Goal: Complete application form

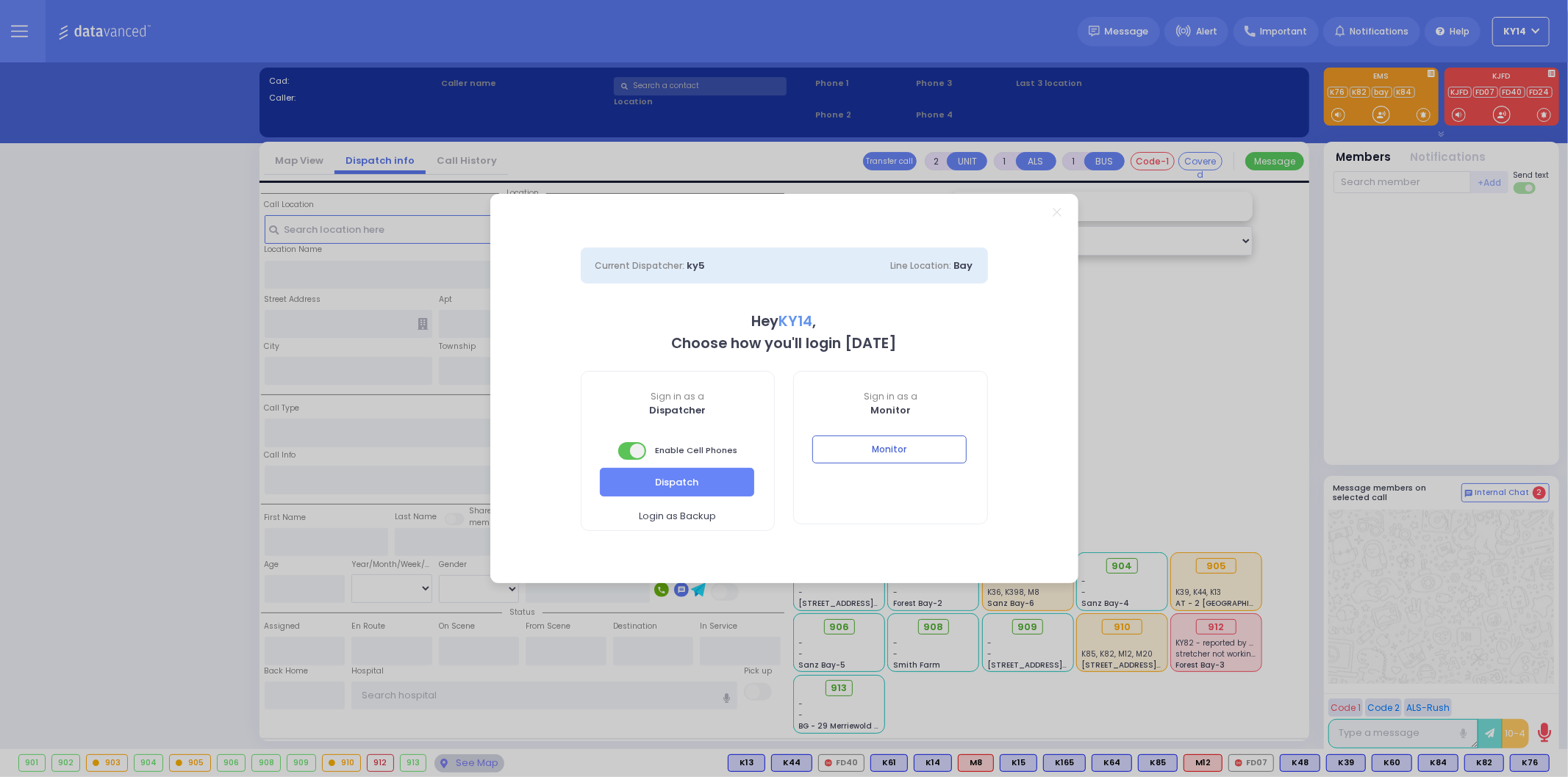
select select "2"
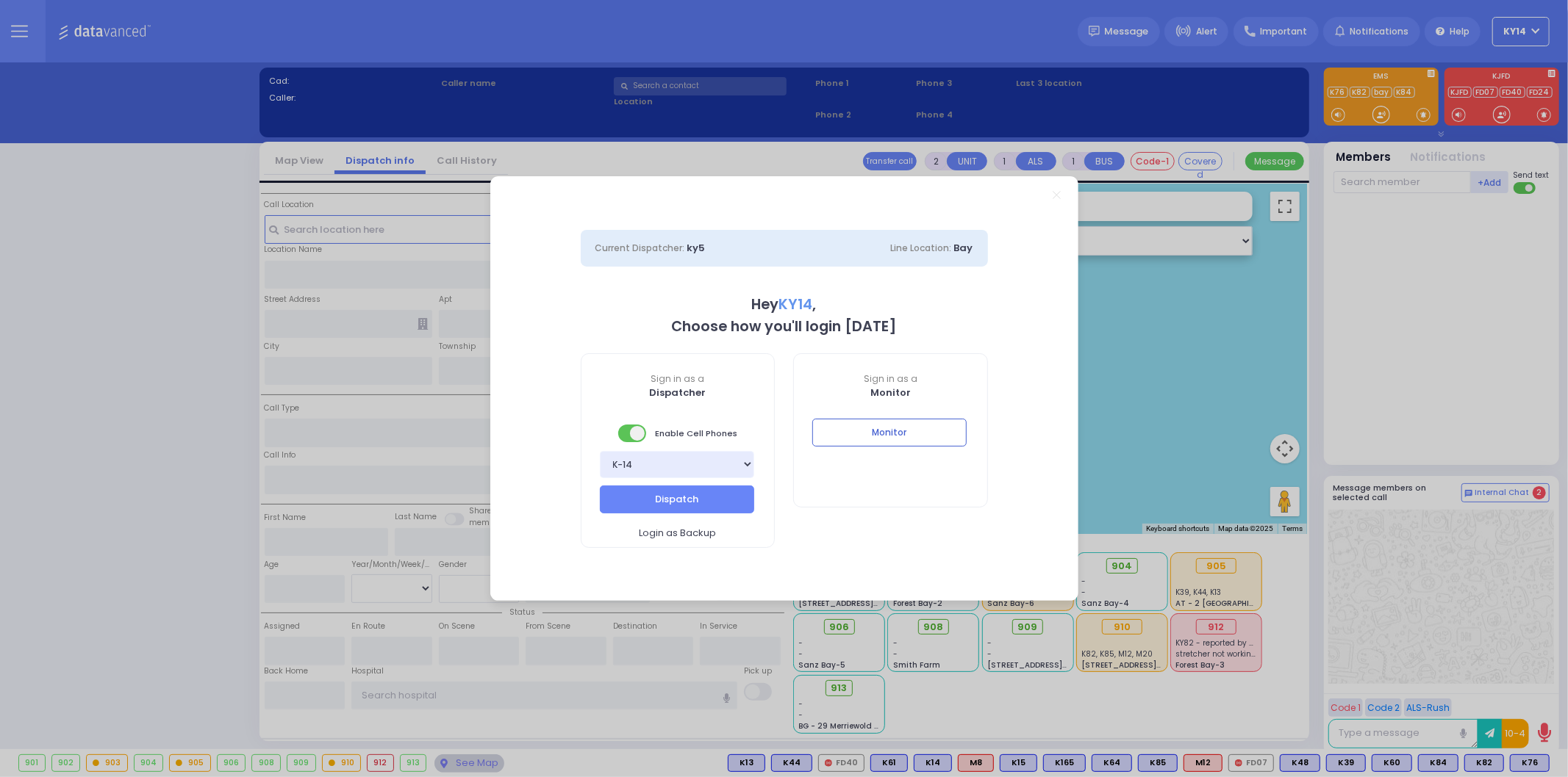
select select
radio input "false"
radio input "true"
type input "[PERSON_NAME]"
type input "WEINBERGER"
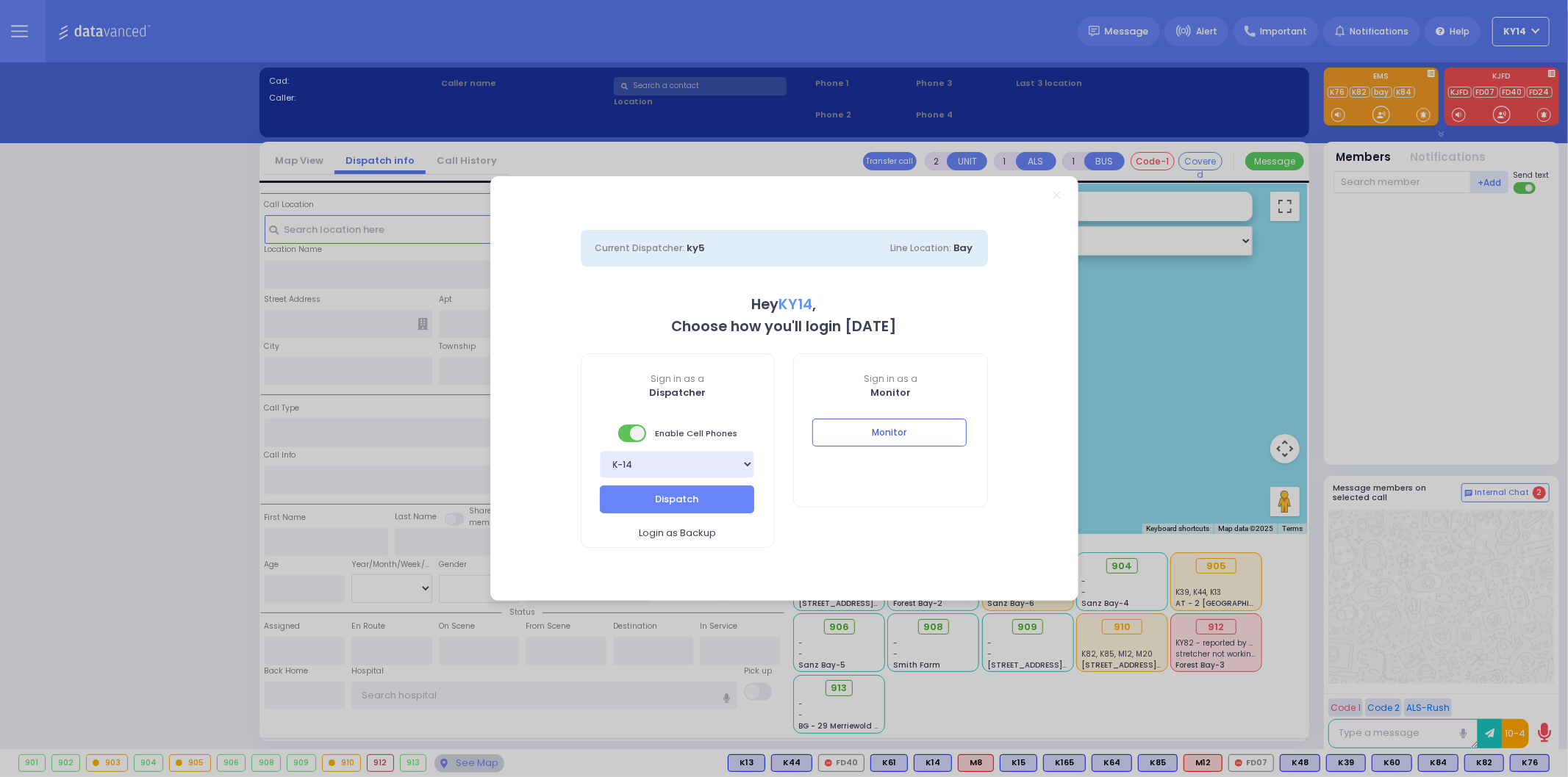
select select
type input "12:23"
select select "Hatzalah Garages"
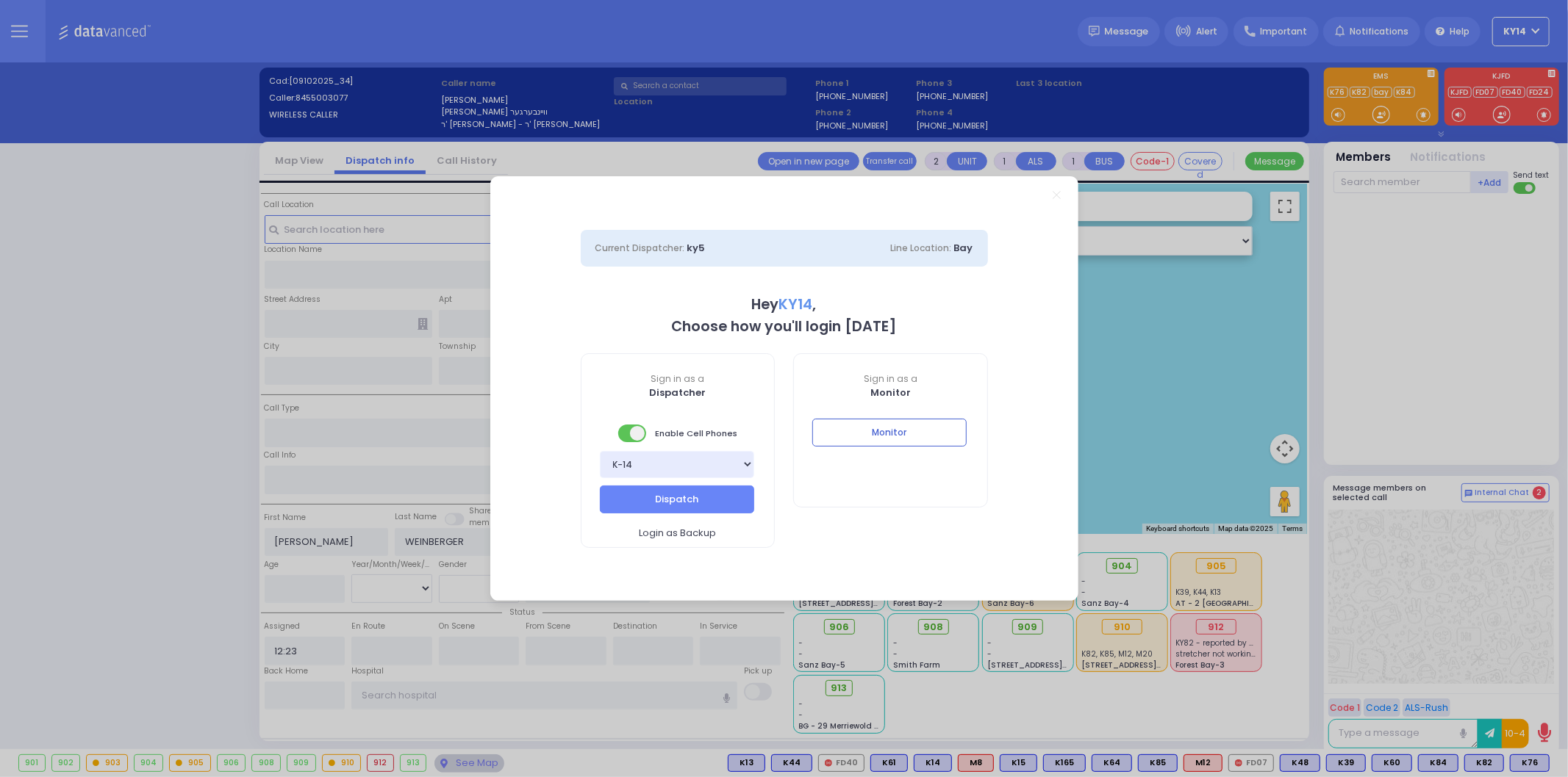
select select
radio input "true"
select select
select select "Hatzalah Garages"
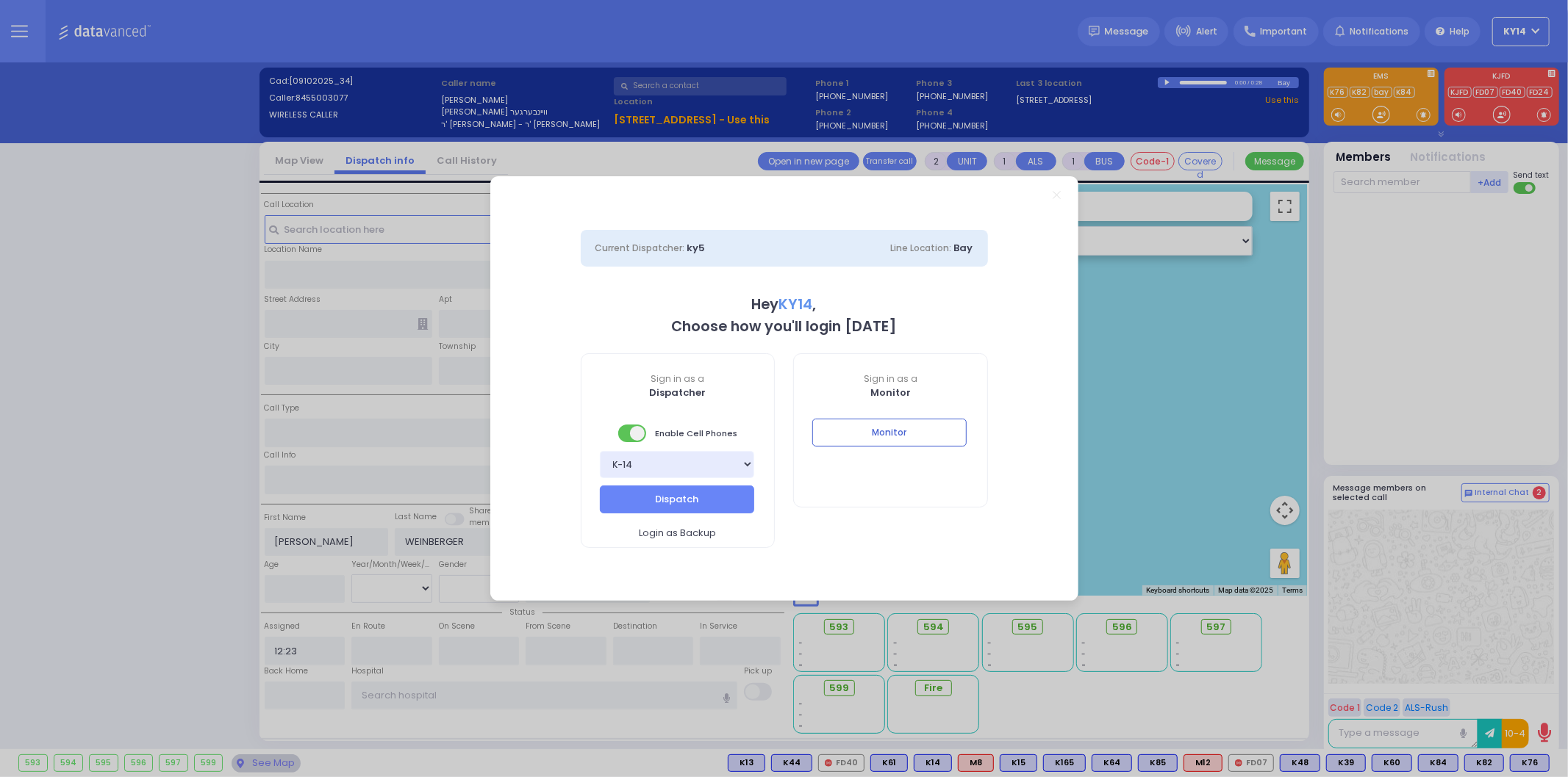
select select
type input "Smell Of Fire"
radio input "true"
select select
select select "Hatzalah Garages"
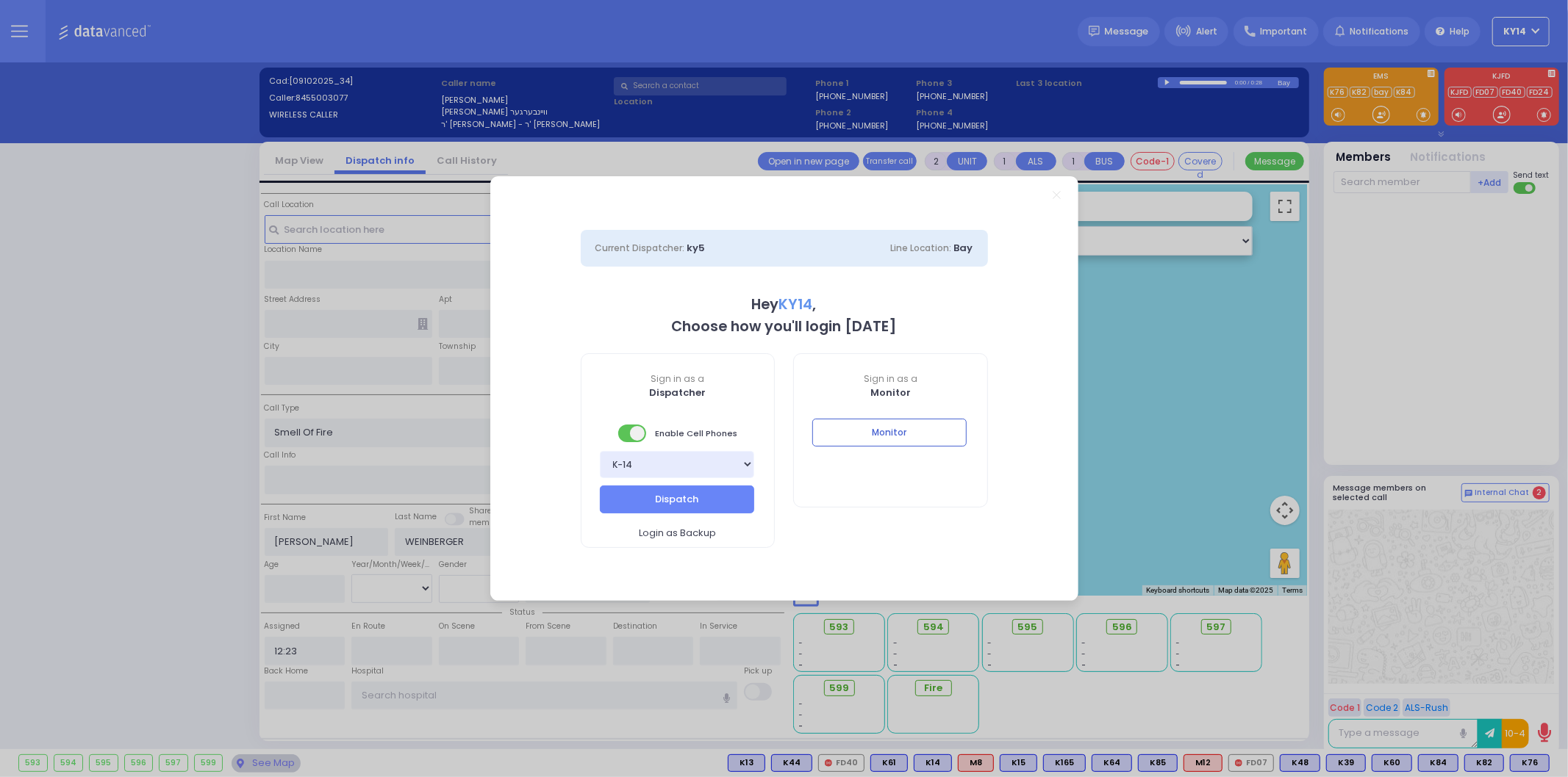
type input "Kiryas [PERSON_NAME] Pharmacy"
type input "MORDCHE SHER BLVD"
type input "[PERSON_NAME] DR"
type input "[STREET_ADDRESS]"
type input "211"
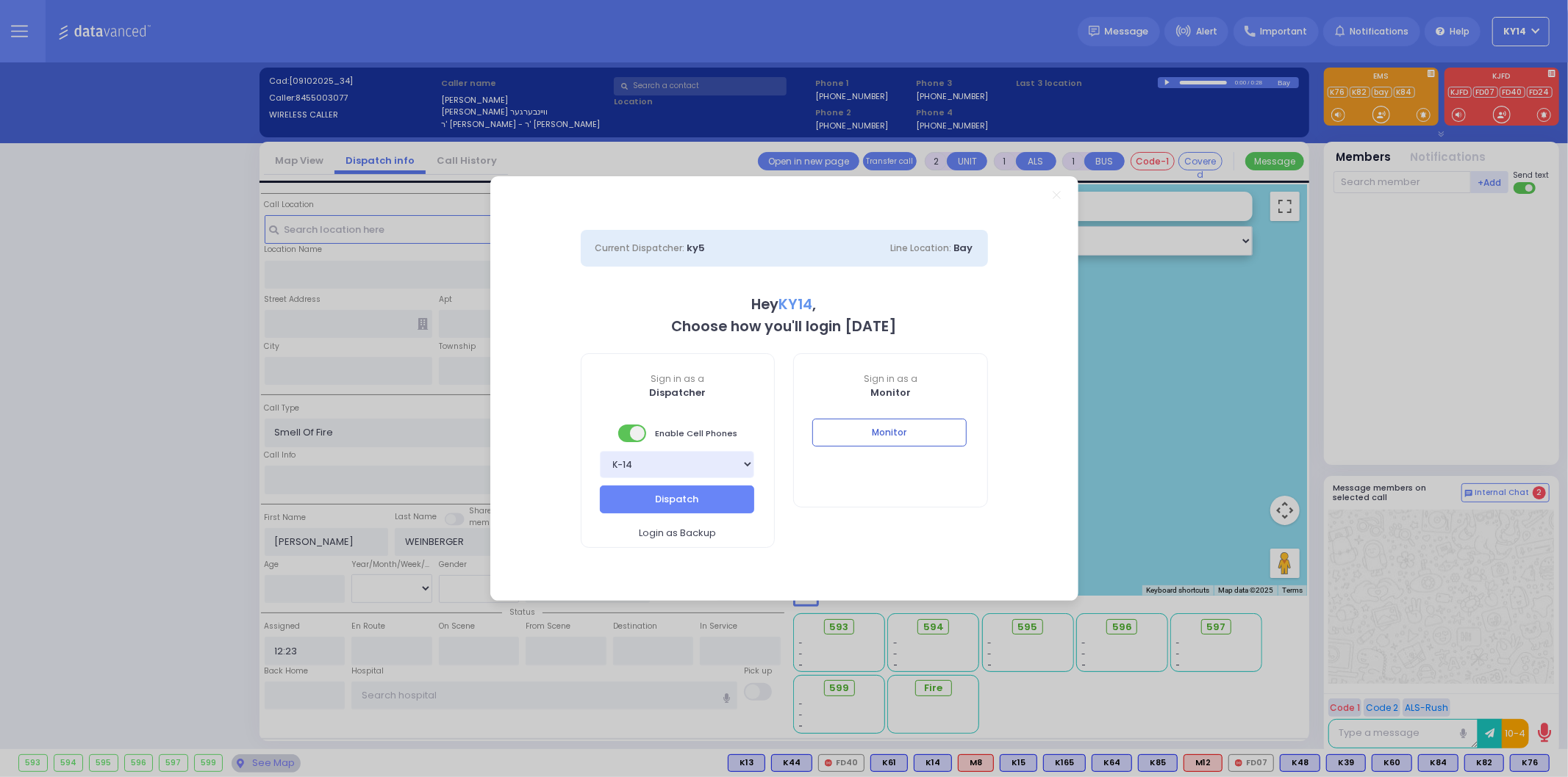
type input "Monroe"
type input "[US_STATE]"
type input "10950"
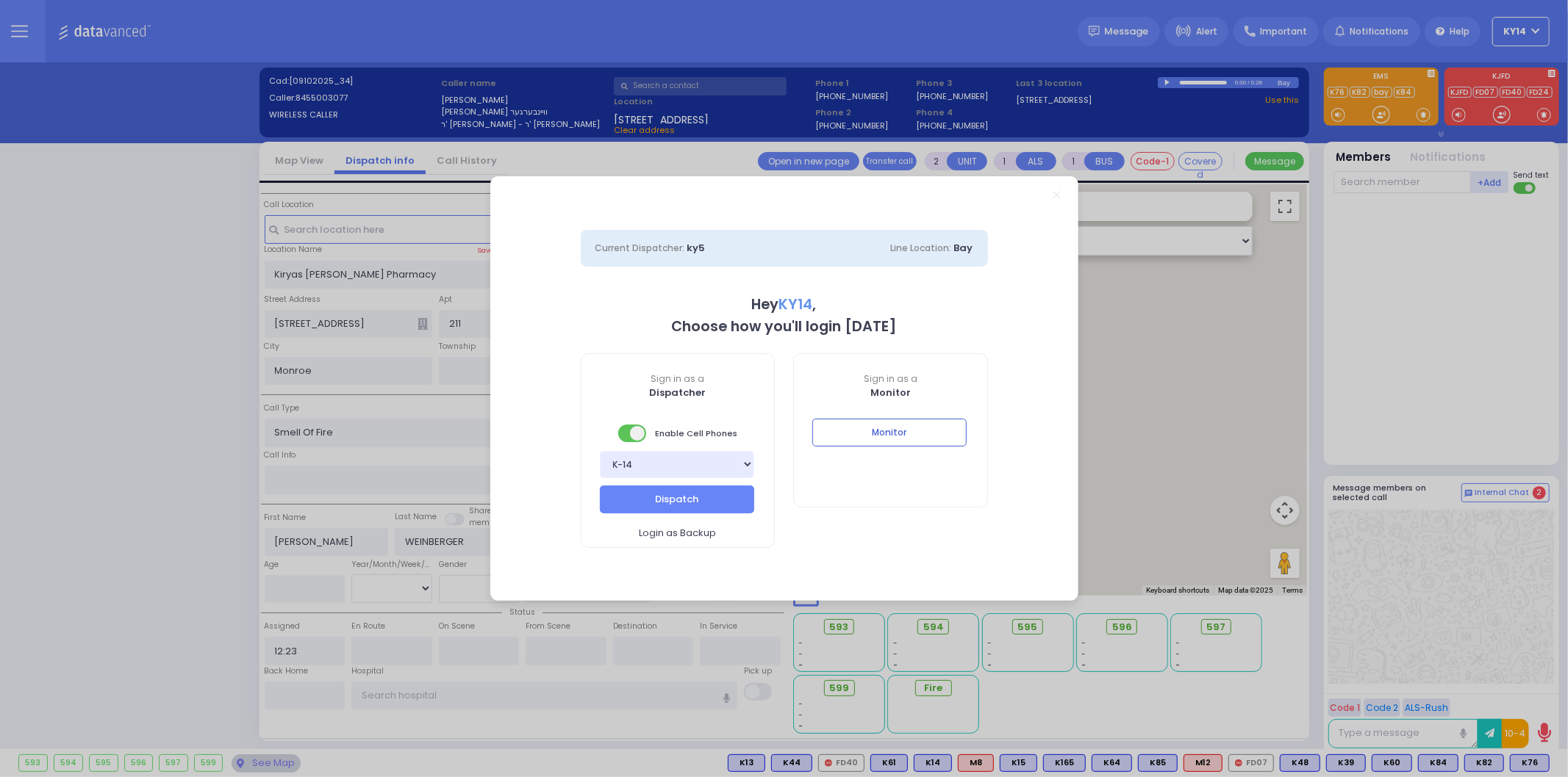
select select
radio input "true"
select select
select select "Hatzalah Garages"
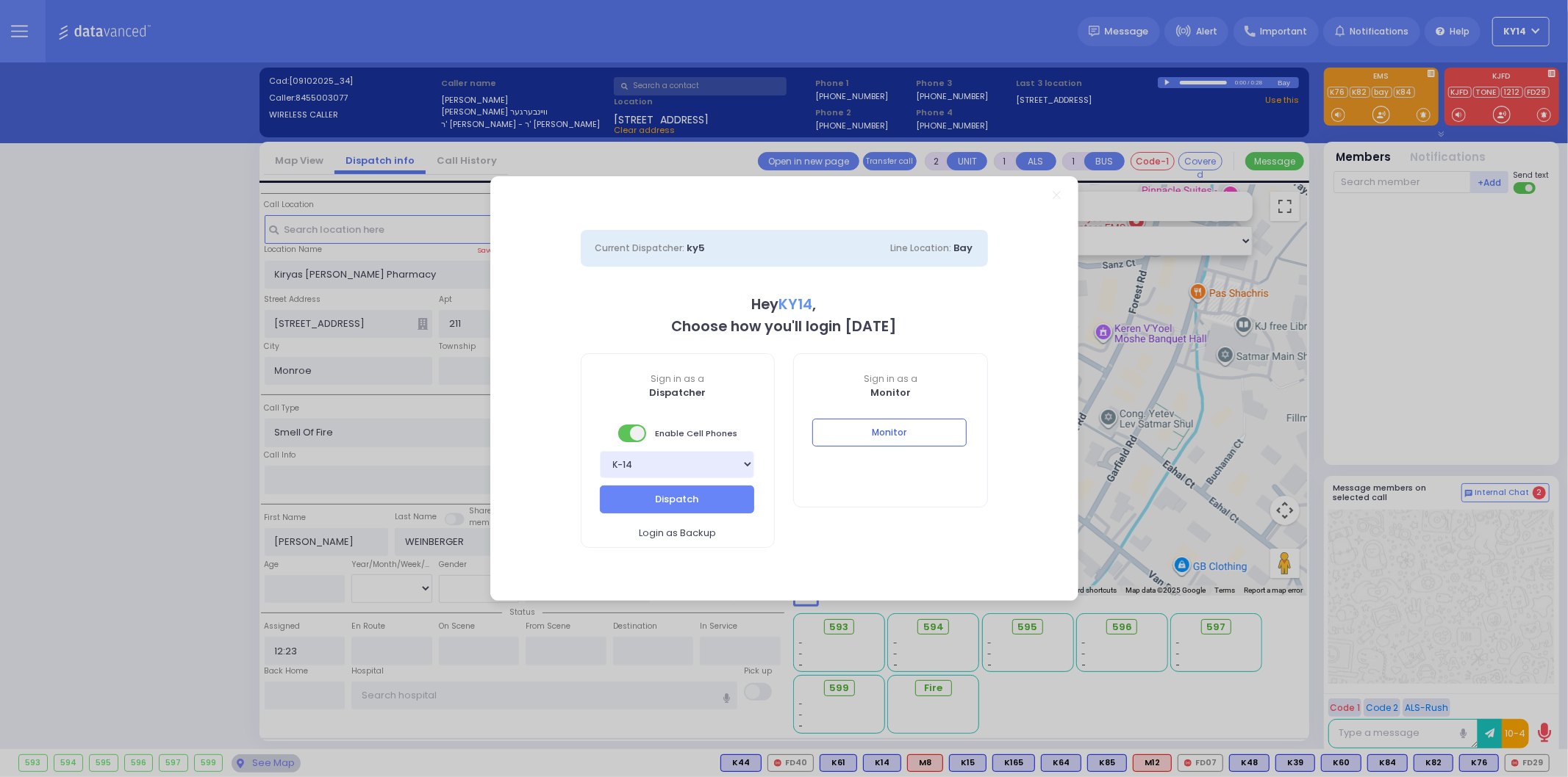
select select
radio input "true"
select select
type input "12:25"
select select "Hatzalah Garages"
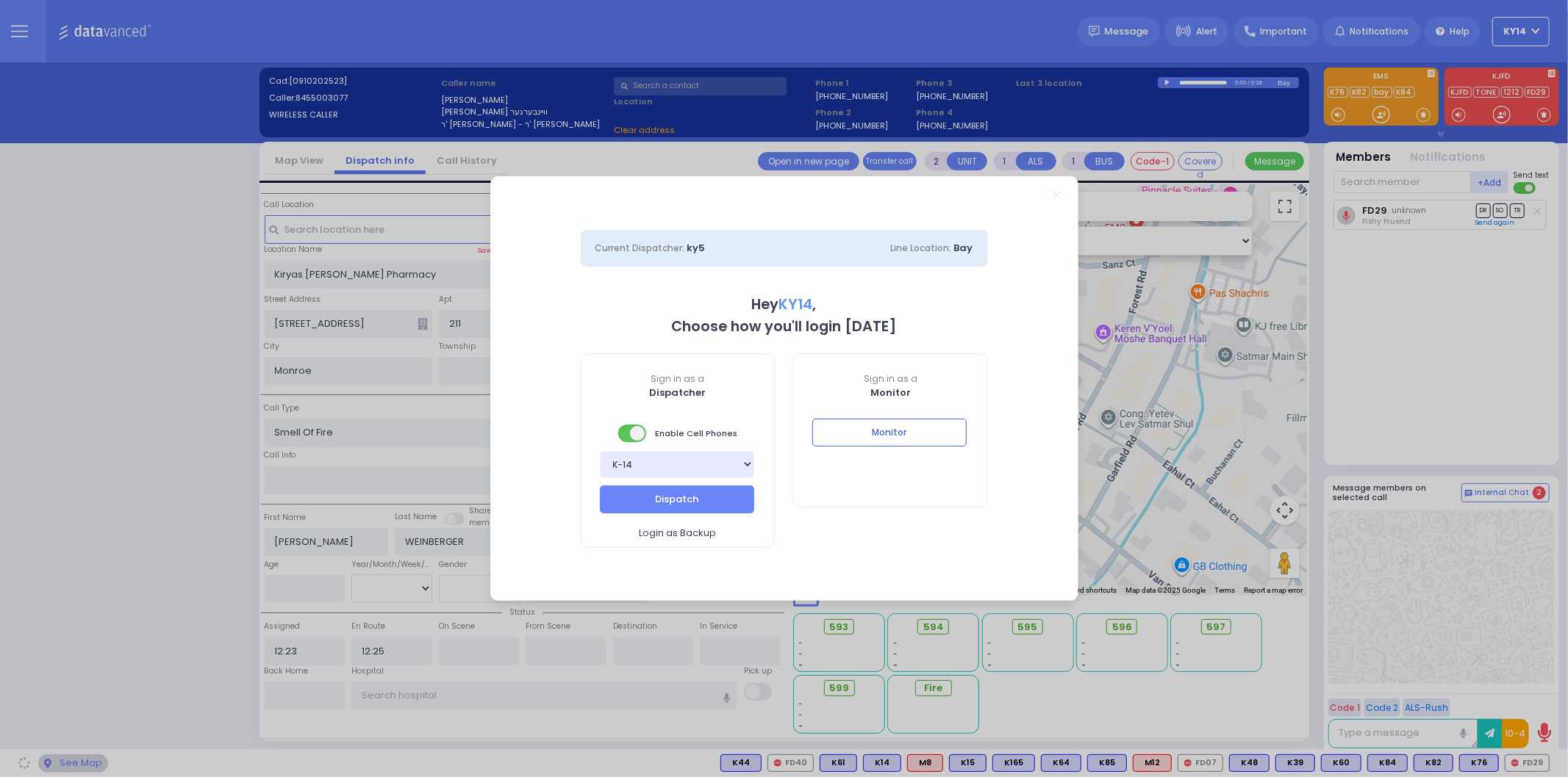
select select
radio input "true"
select select
select select "Hatzalah Garages"
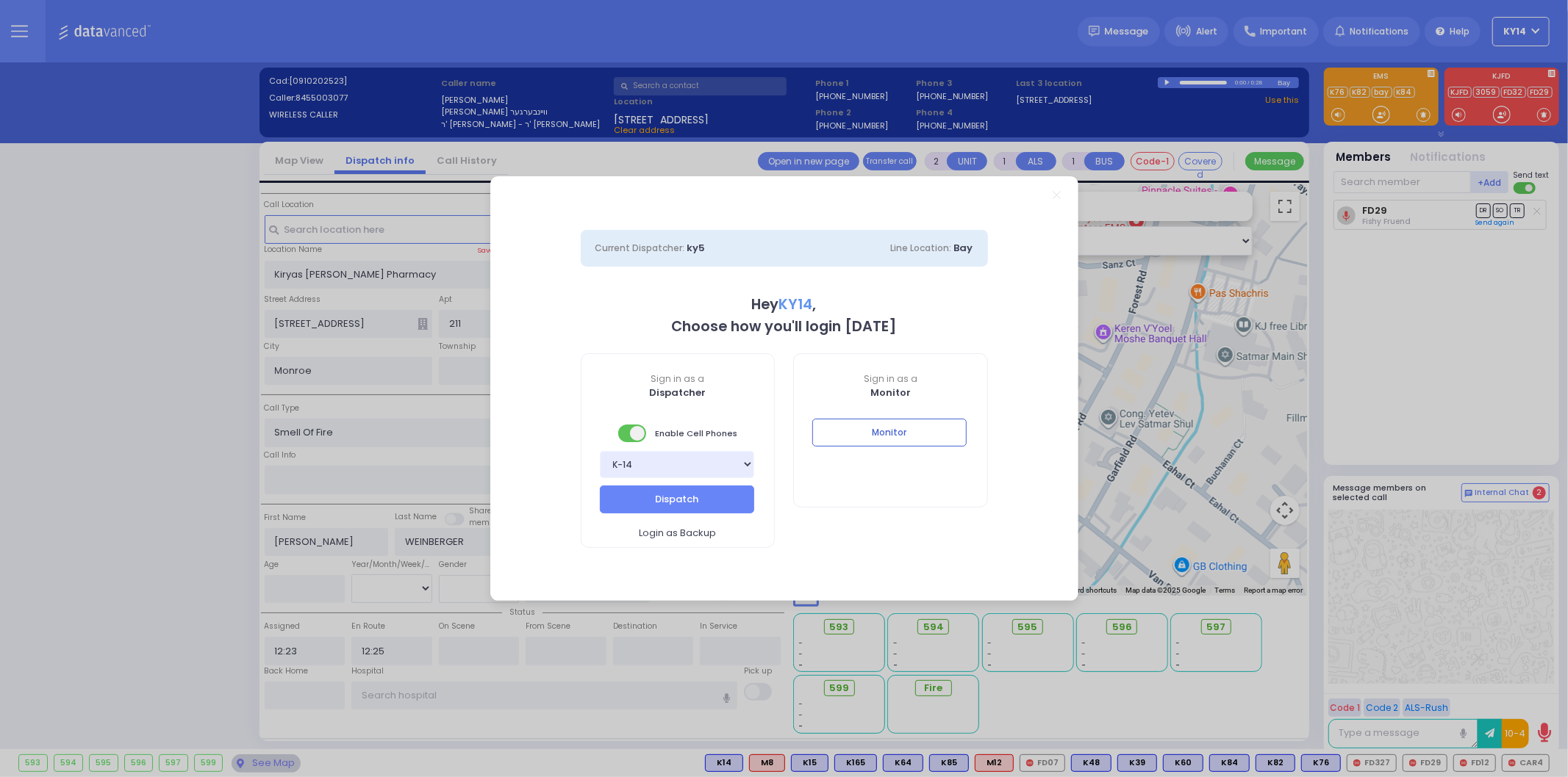
select select
radio input "true"
select select
select select "Hatzalah Garages"
select select
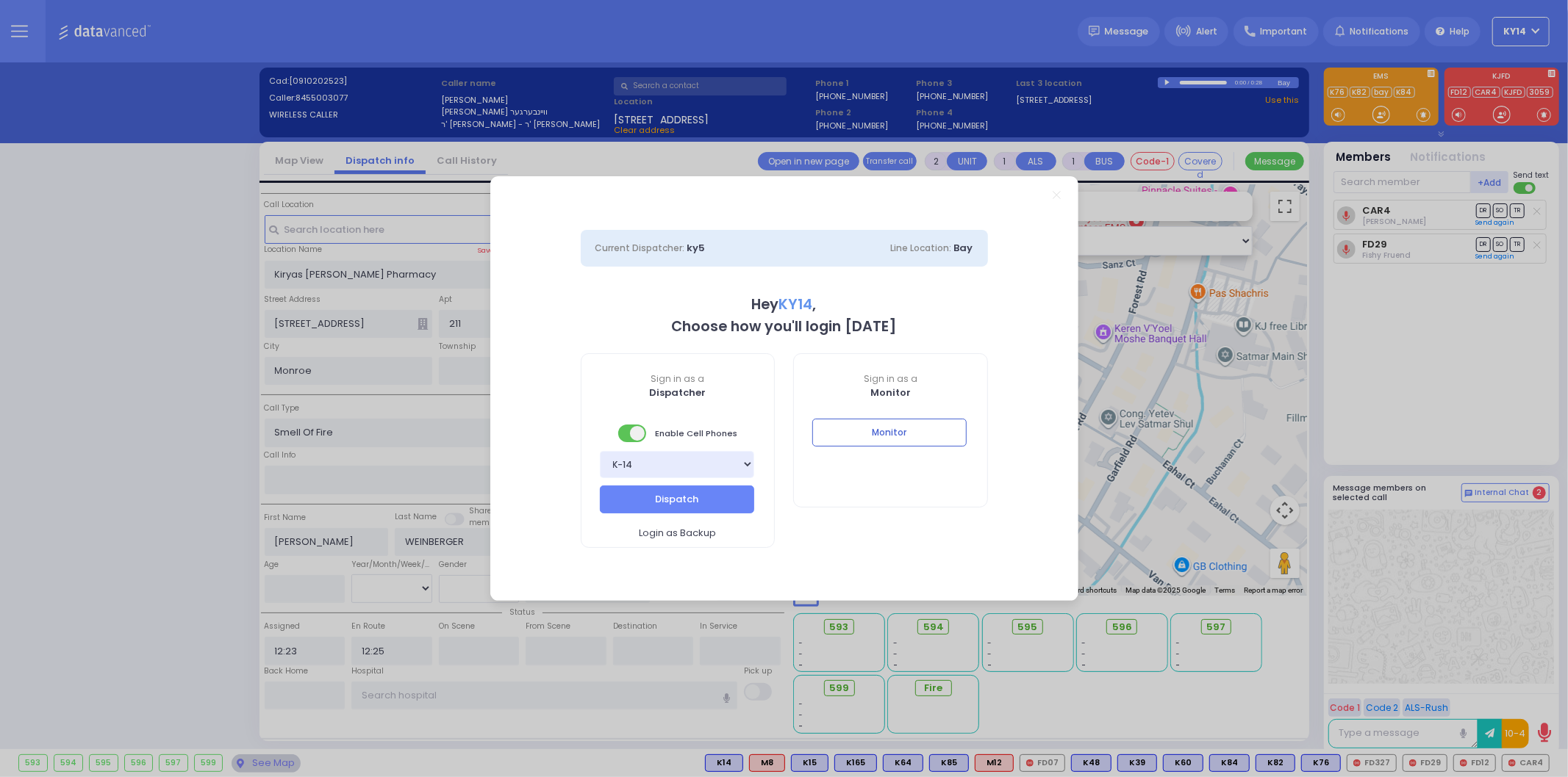
radio input "true"
select select
select select "Hatzalah Garages"
radio input "true"
select select
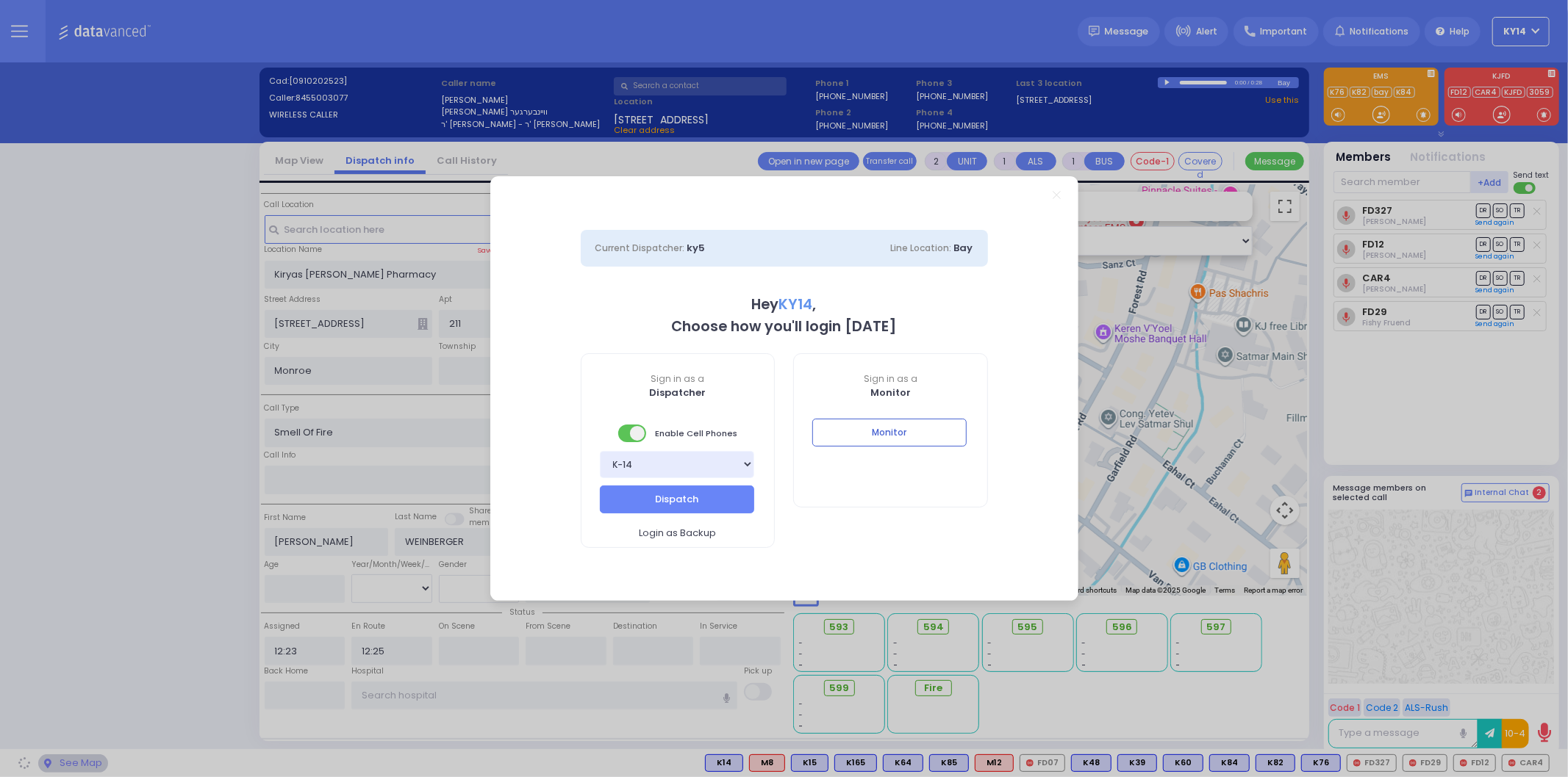
select select
select select "Hatzalah Garages"
